Goal: Information Seeking & Learning: Learn about a topic

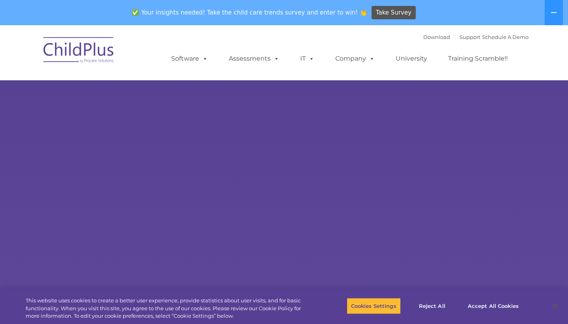
select select "MEDIUM"
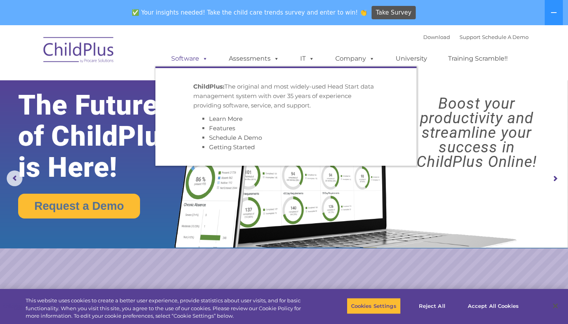
click at [189, 53] on link "Software" at bounding box center [189, 59] width 52 height 16
click at [305, 2] on div "✅ Your insights needed! Take the child care trends survey and enter to win! 👏 T…" at bounding box center [273, 13] width 546 height 26
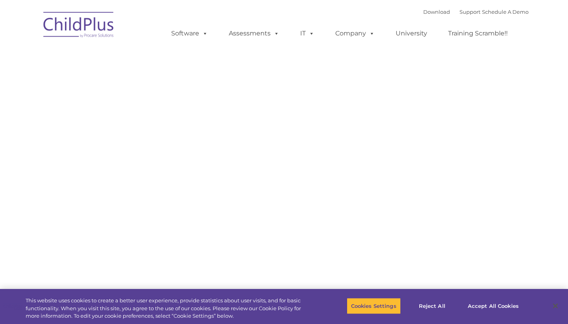
type input ""
